Goal: Find specific page/section: Find specific page/section

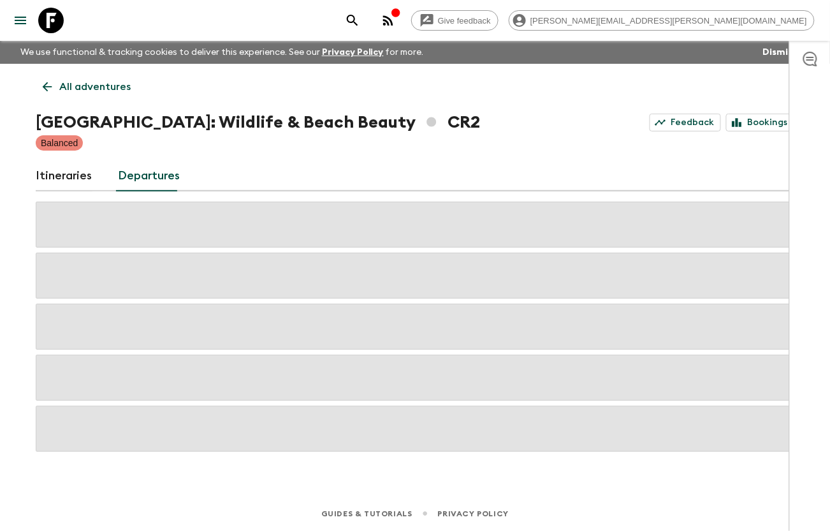
click at [52, 20] on icon at bounding box center [51, 21] width 26 height 26
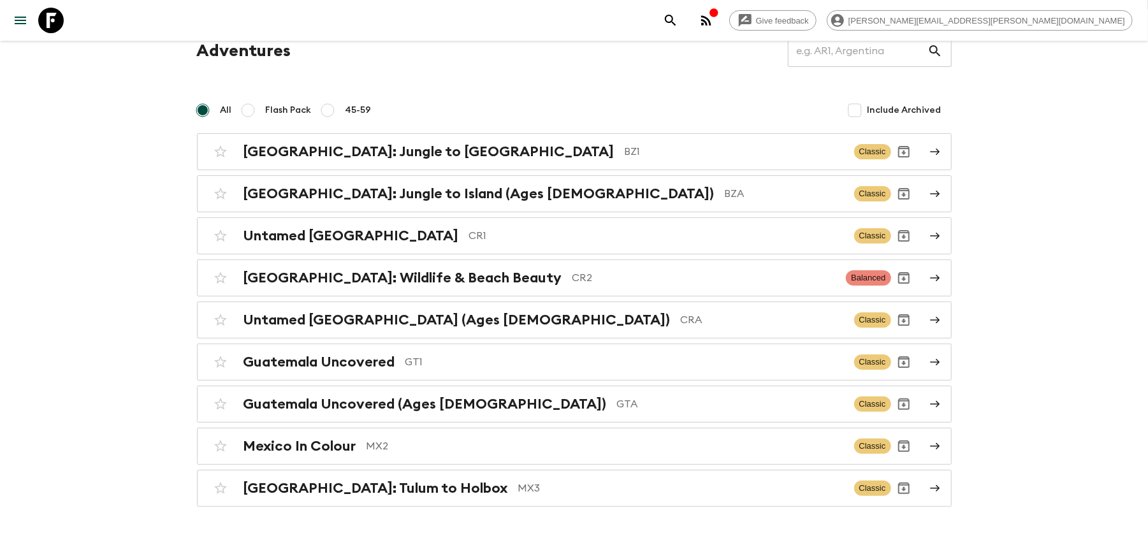
scroll to position [97, 0]
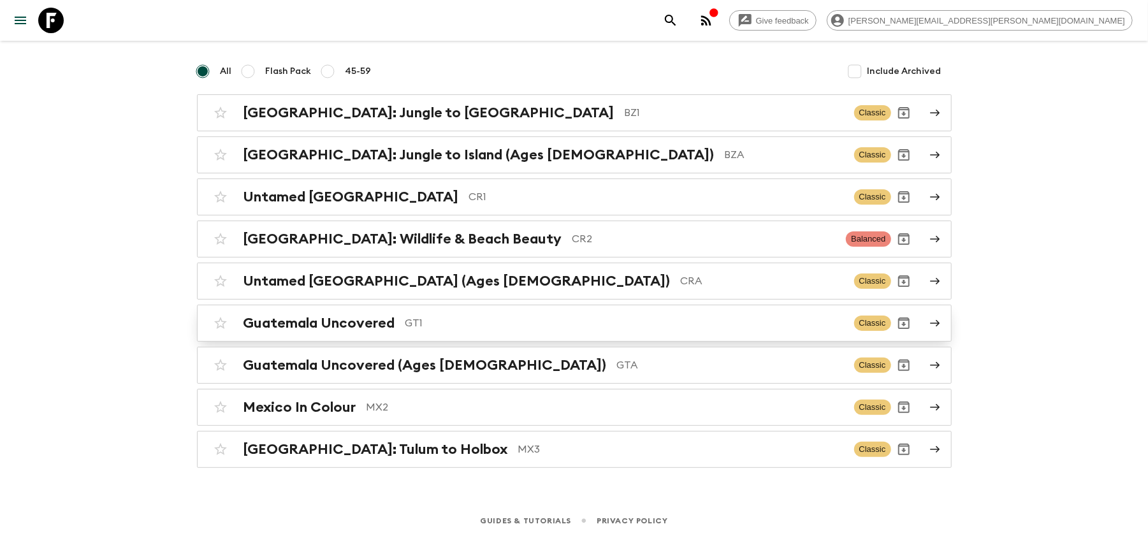
click at [465, 318] on p "GT1" at bounding box center [625, 323] width 439 height 15
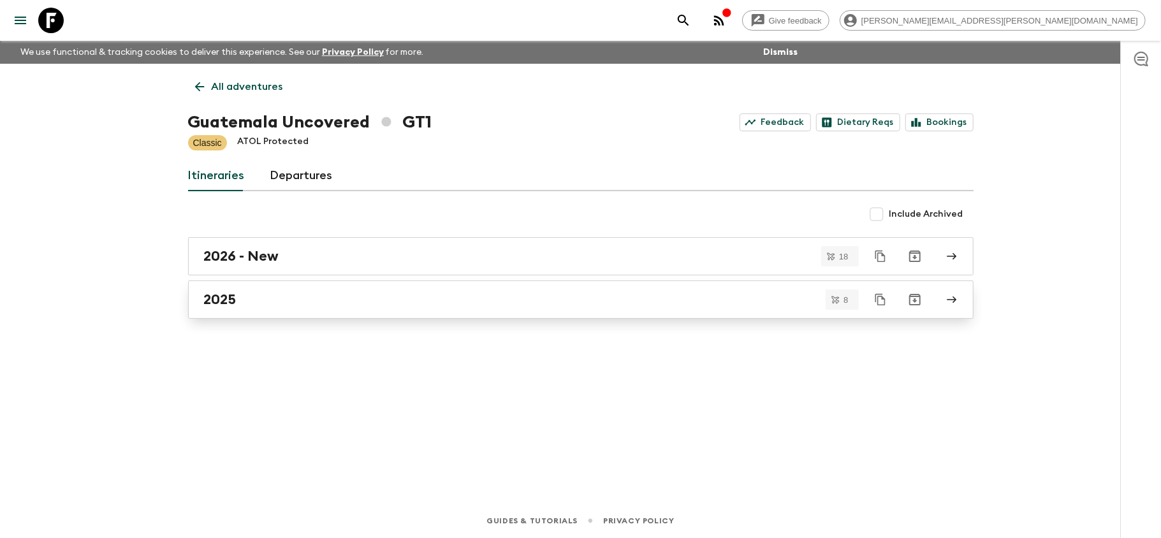
click at [319, 307] on div "2025" at bounding box center [569, 299] width 730 height 17
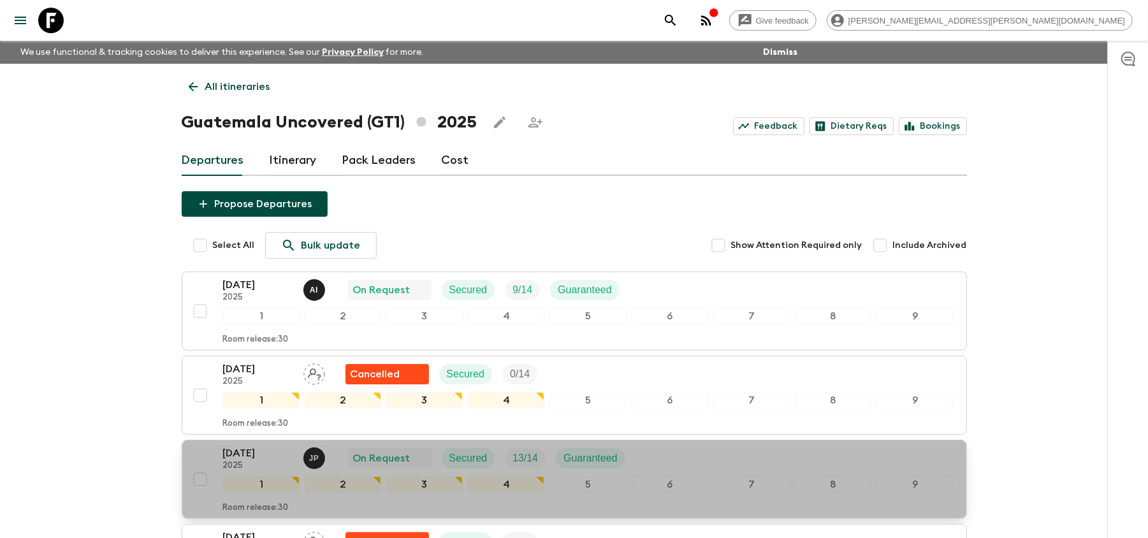
click at [205, 455] on div "[DATE] 2025 J P On Request Secured 13 / 14 Guaranteed 1 2 3 4 5 6 7 8 9 Room re…" at bounding box center [570, 480] width 767 height 68
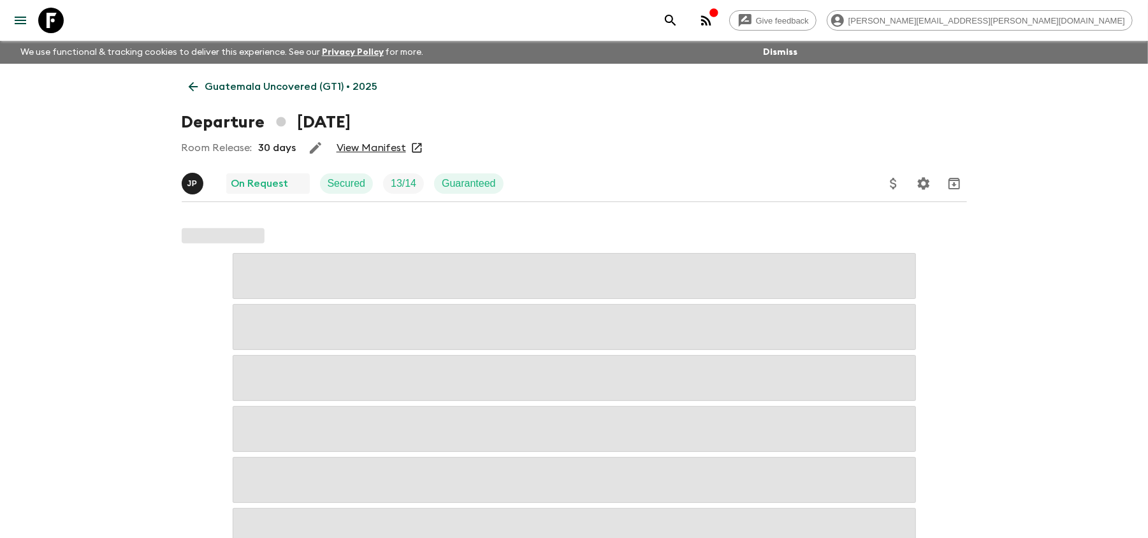
click at [361, 148] on link "View Manifest" at bounding box center [372, 148] width 70 height 13
